Goal: Task Accomplishment & Management: Manage account settings

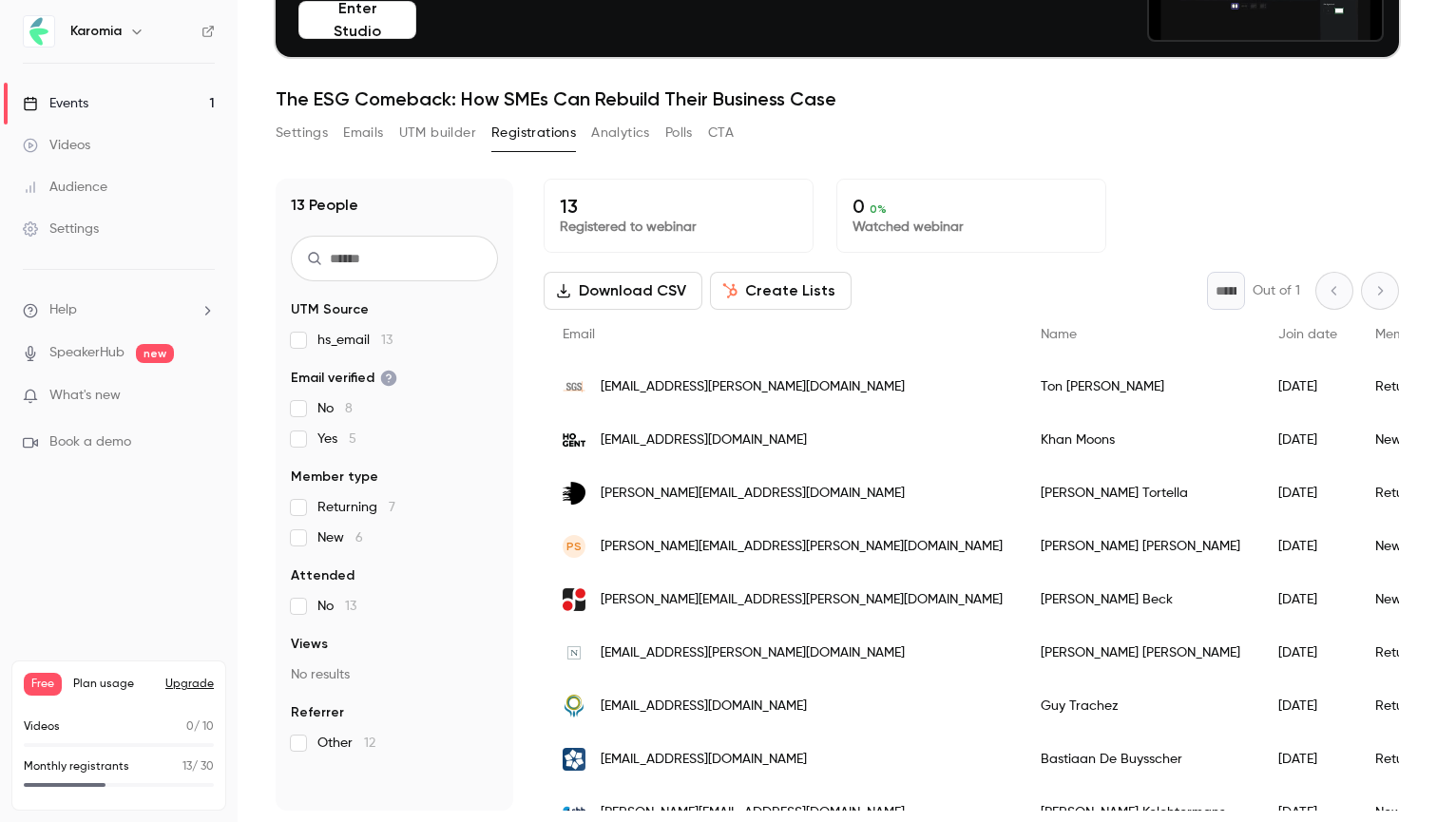
scroll to position [186, 0]
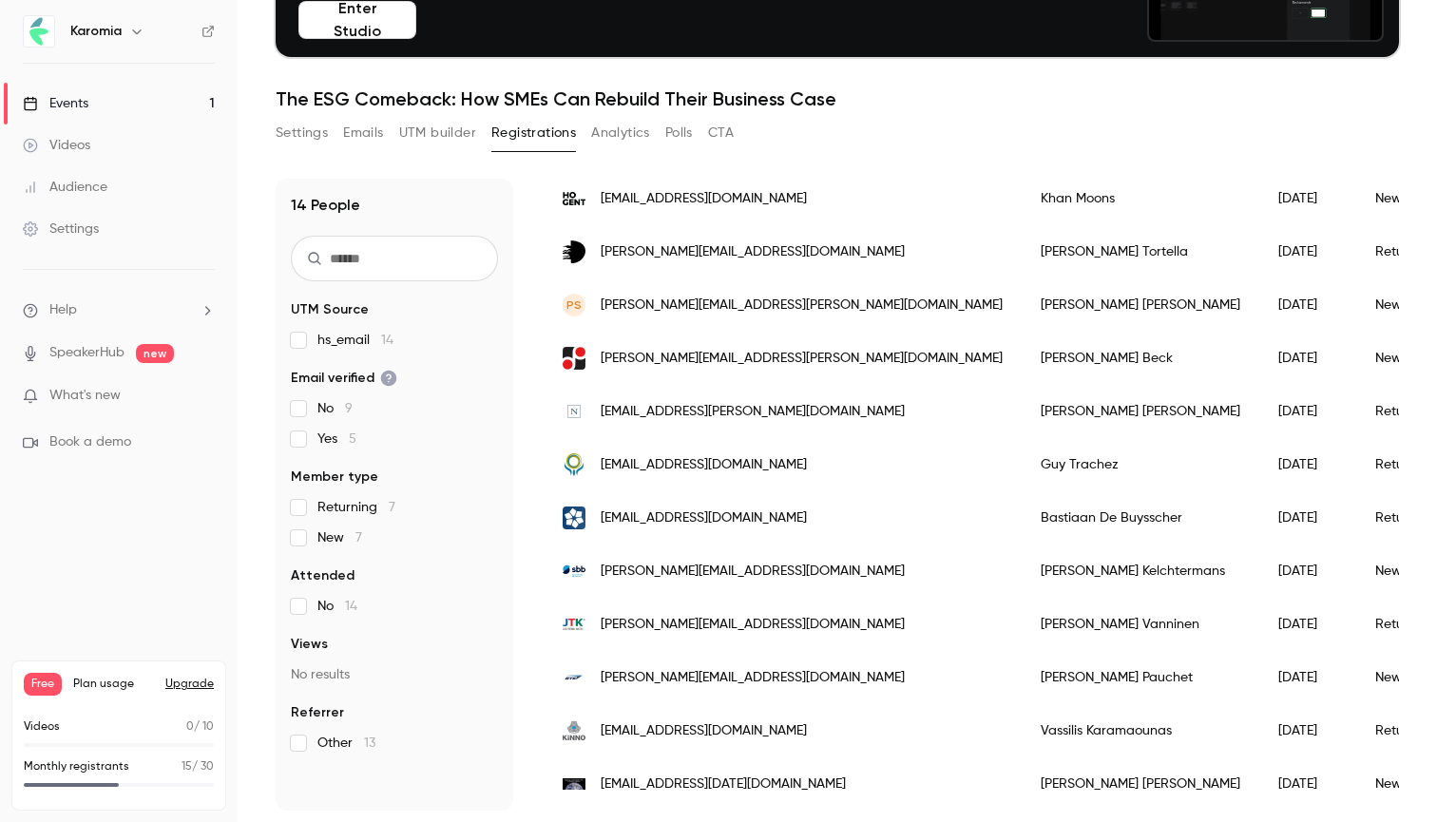
scroll to position [295, 0]
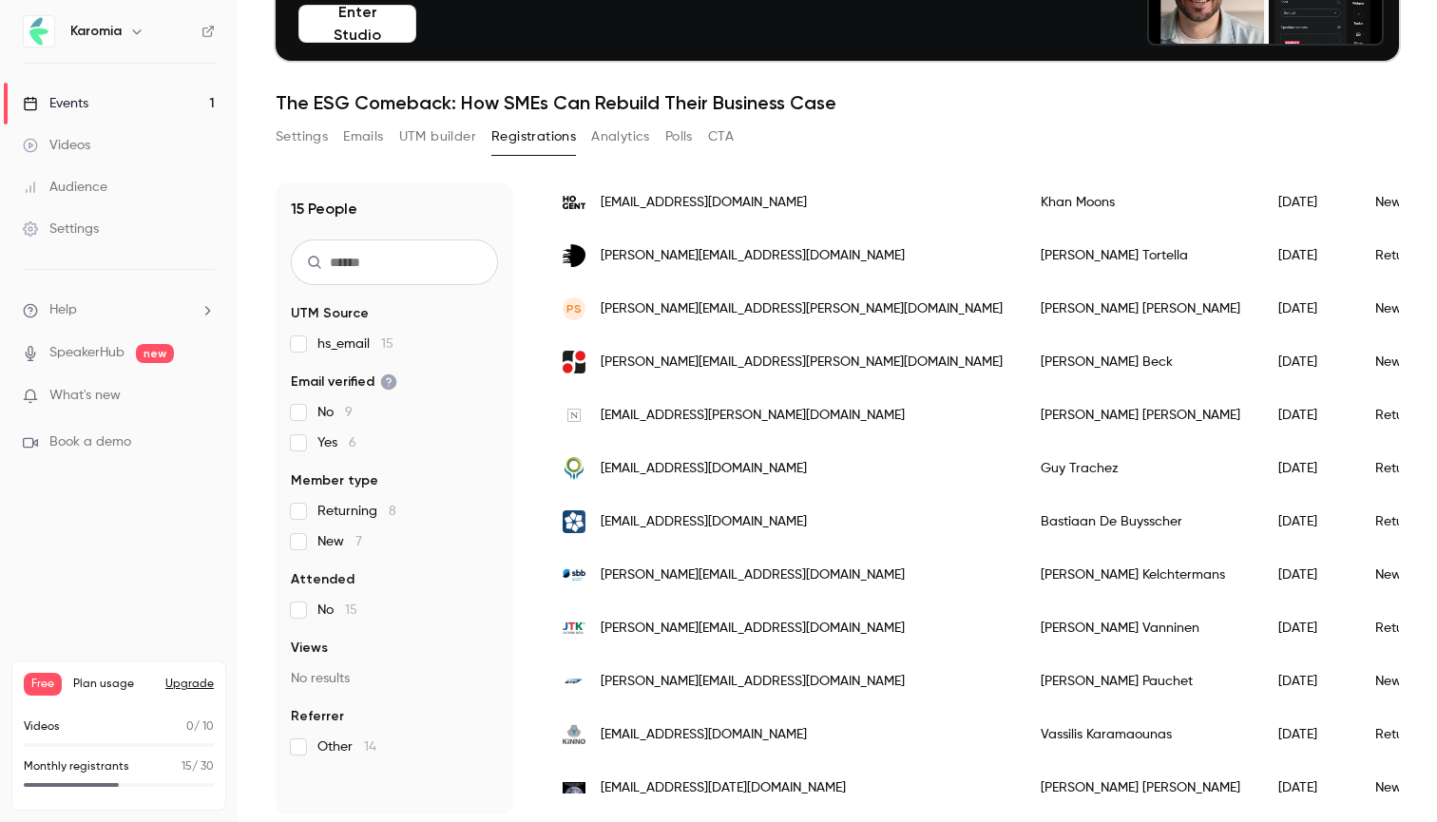
scroll to position [348, 0]
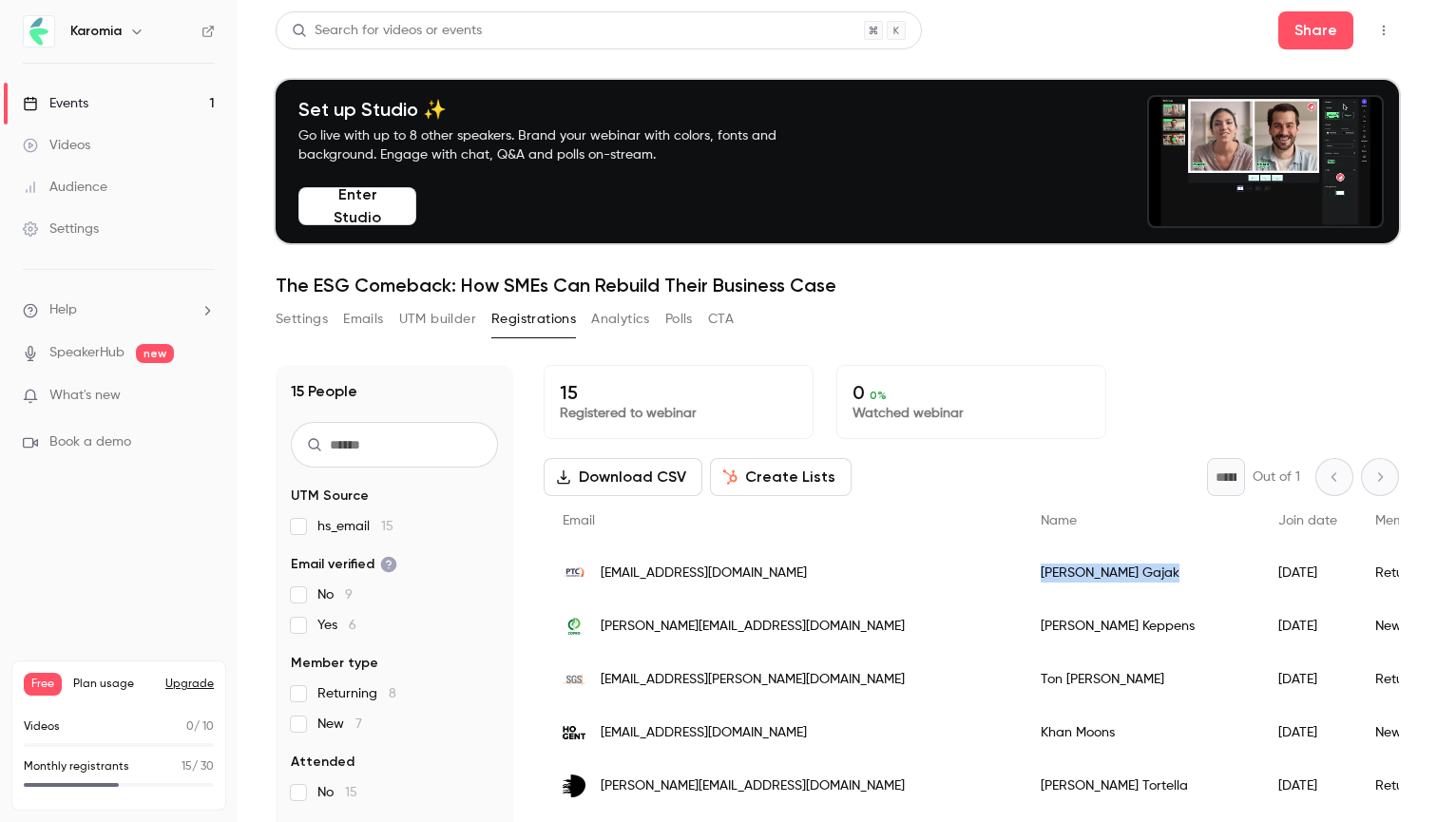
drag, startPoint x: 970, startPoint y: 572, endPoint x: 880, endPoint y: 570, distance: 89.4
click at [1022, 570] on div "Ewa Gajak" at bounding box center [1141, 573] width 238 height 53
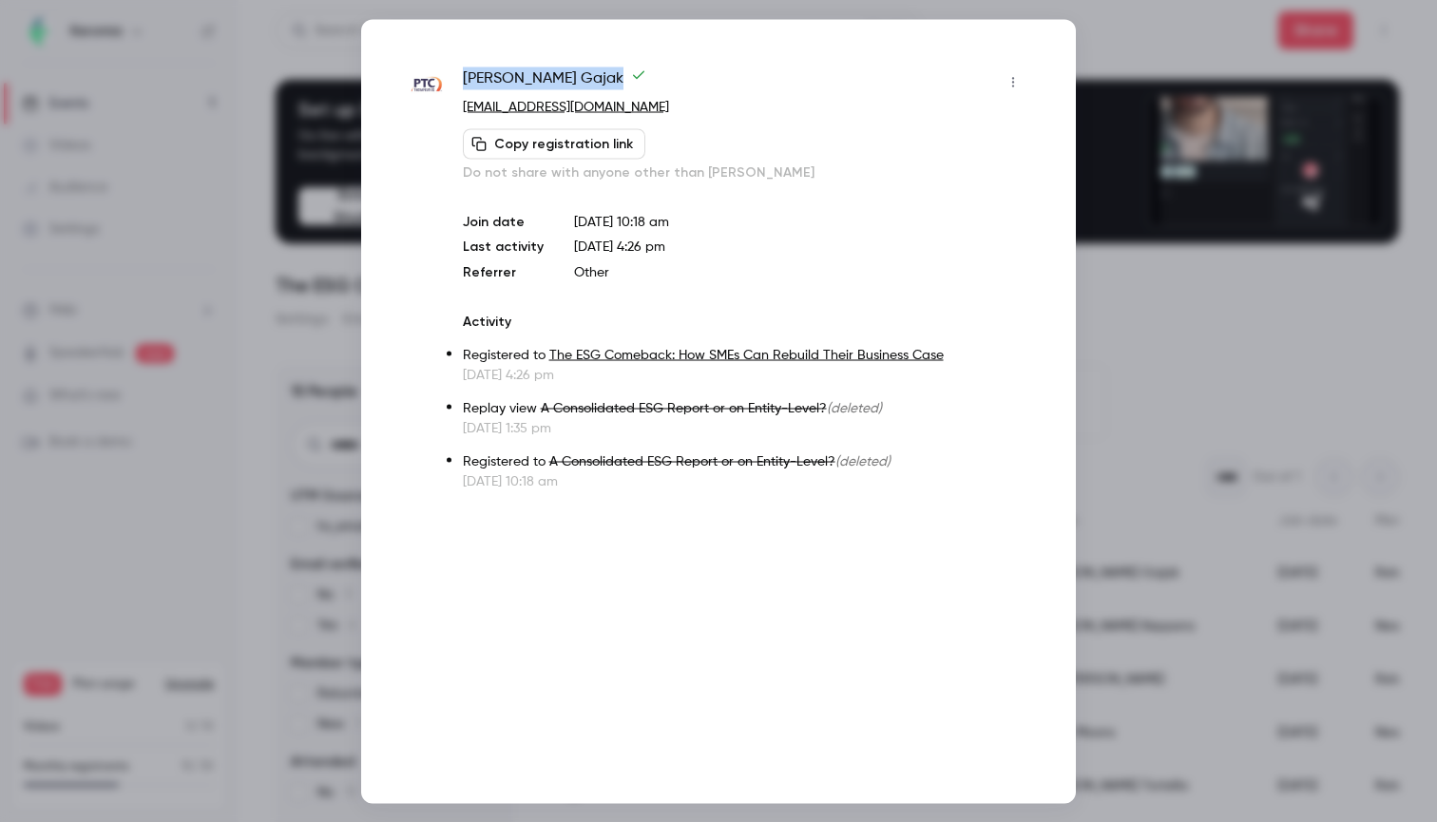
drag, startPoint x: 571, startPoint y: 85, endPoint x: 472, endPoint y: 75, distance: 99.3
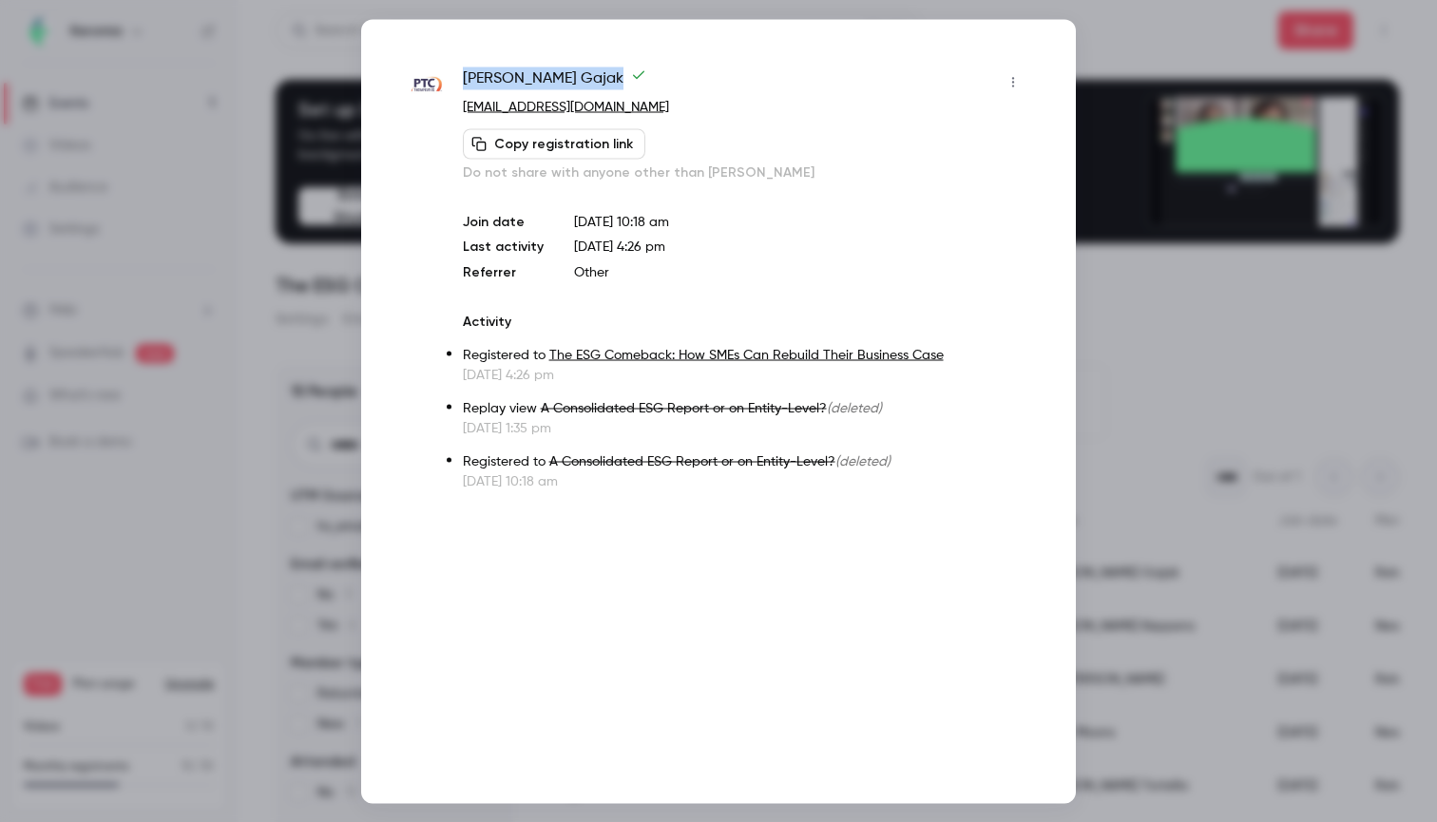
click at [456, 77] on div "Ewa Gajak egajak@ptcbio.com Copy registration link Do not share with anyone oth…" at bounding box center [719, 279] width 620 height 424
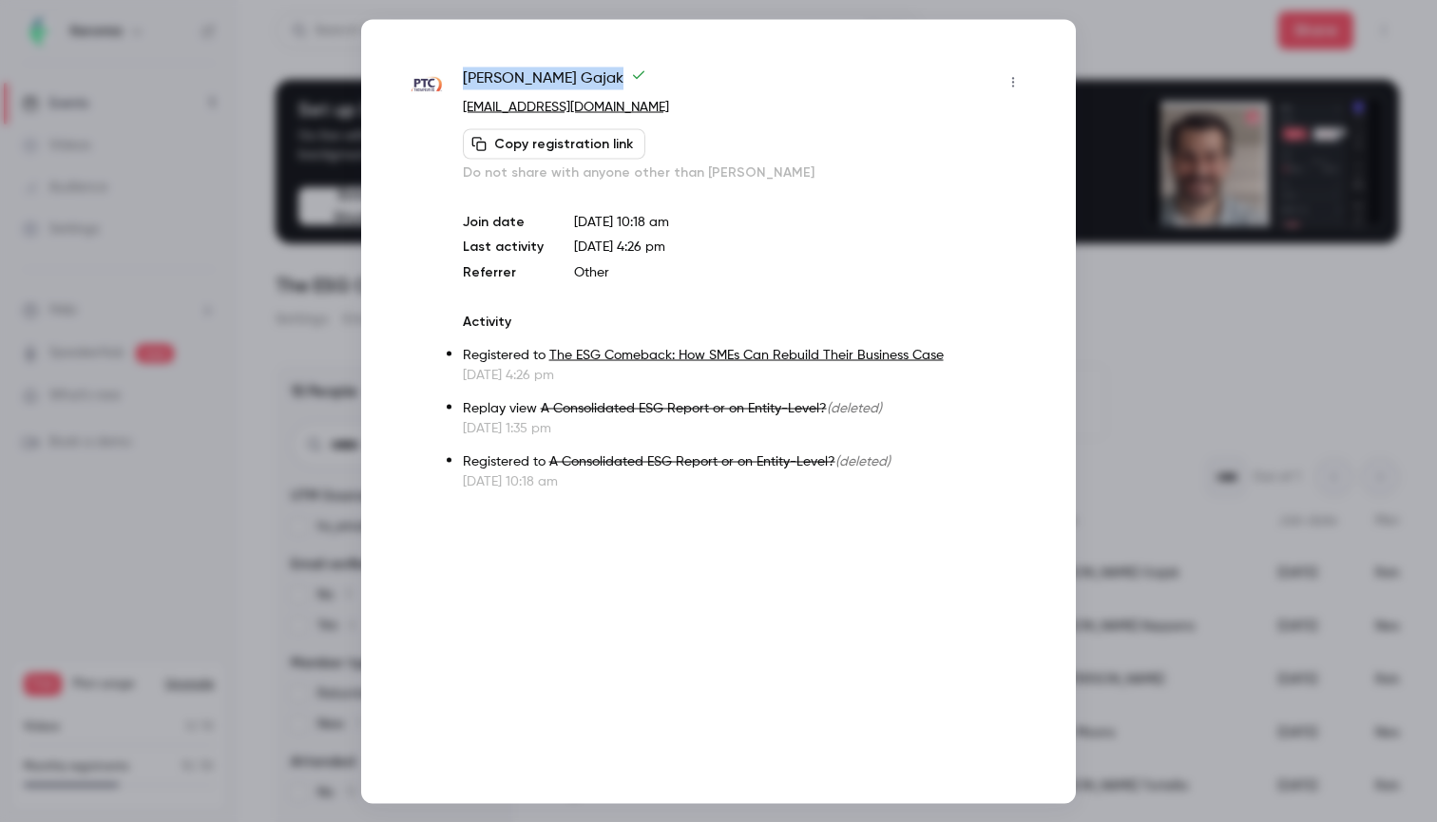
copy span "Ewa Gajak"
